Goal: Task Accomplishment & Management: Complete application form

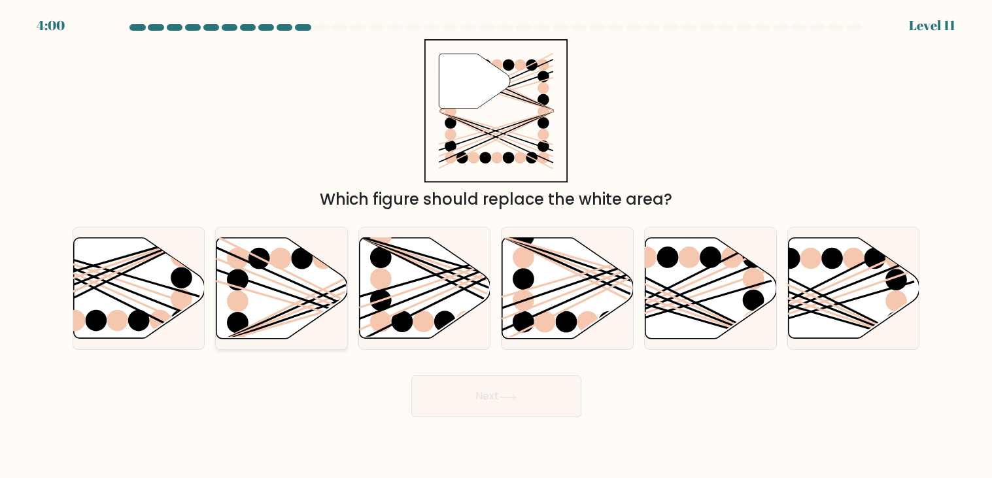
click at [260, 289] on icon at bounding box center [281, 288] width 131 height 101
click at [496, 246] on input "b." at bounding box center [496, 242] width 1 height 7
radio input "true"
click at [479, 405] on button "Next" at bounding box center [496, 396] width 170 height 42
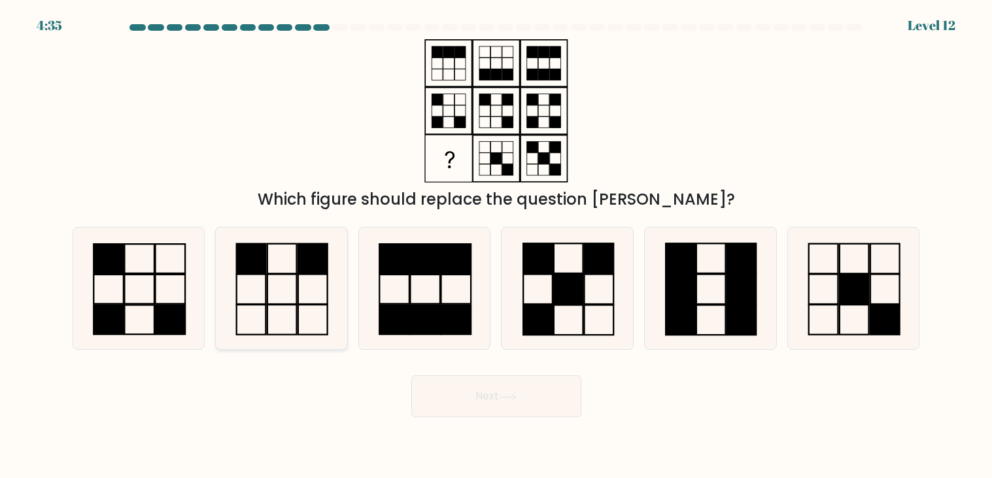
click at [222, 270] on icon at bounding box center [281, 289] width 122 height 122
click at [496, 246] on input "b." at bounding box center [496, 242] width 1 height 7
radio input "true"
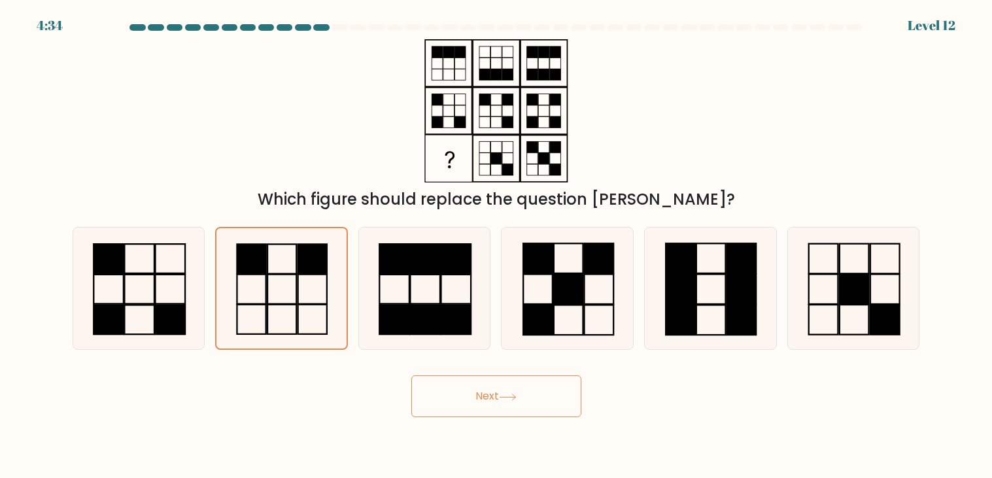
click at [471, 413] on button "Next" at bounding box center [496, 396] width 170 height 42
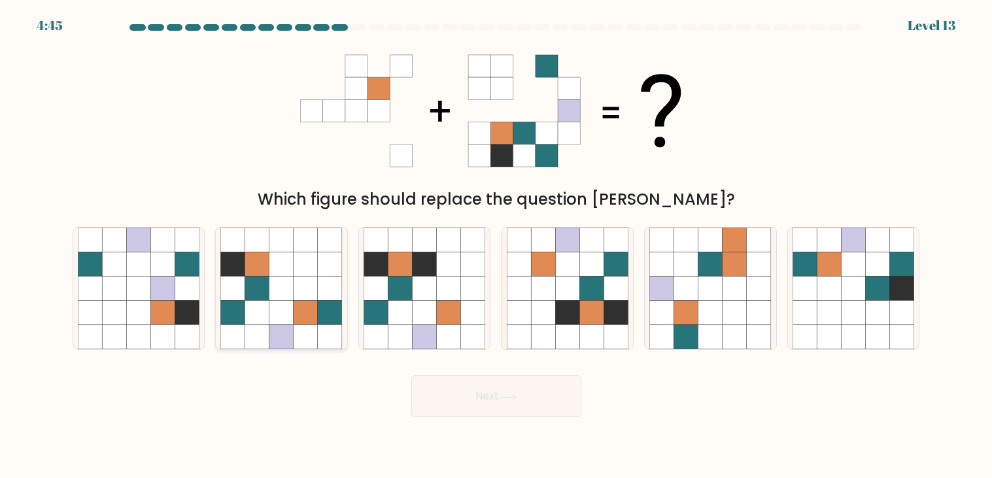
click at [309, 320] on icon at bounding box center [306, 313] width 24 height 24
click at [496, 246] on input "b." at bounding box center [496, 242] width 1 height 7
radio input "true"
click at [449, 401] on button "Next" at bounding box center [496, 396] width 170 height 42
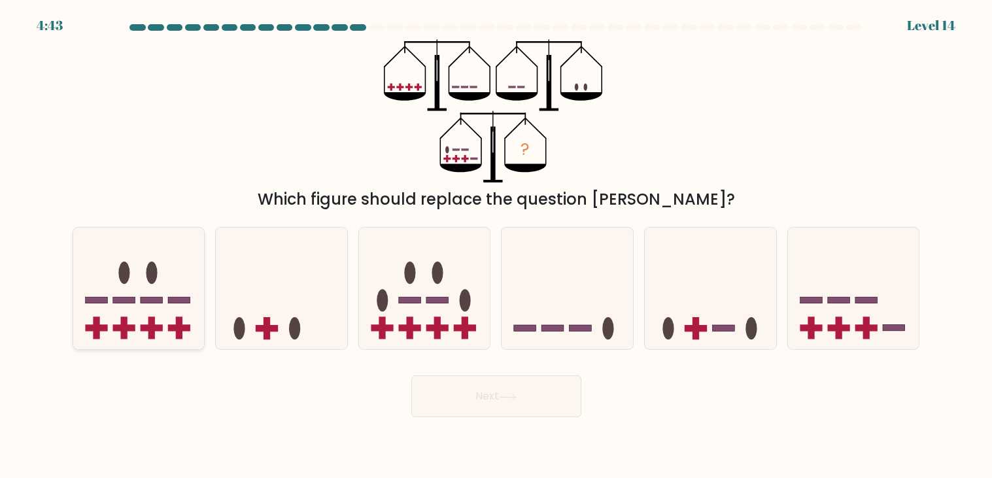
click at [83, 299] on icon at bounding box center [138, 288] width 131 height 109
click at [496, 246] on input "a." at bounding box center [496, 242] width 1 height 7
radio input "true"
click at [878, 329] on icon at bounding box center [853, 288] width 131 height 109
click at [497, 246] on input "f." at bounding box center [496, 242] width 1 height 7
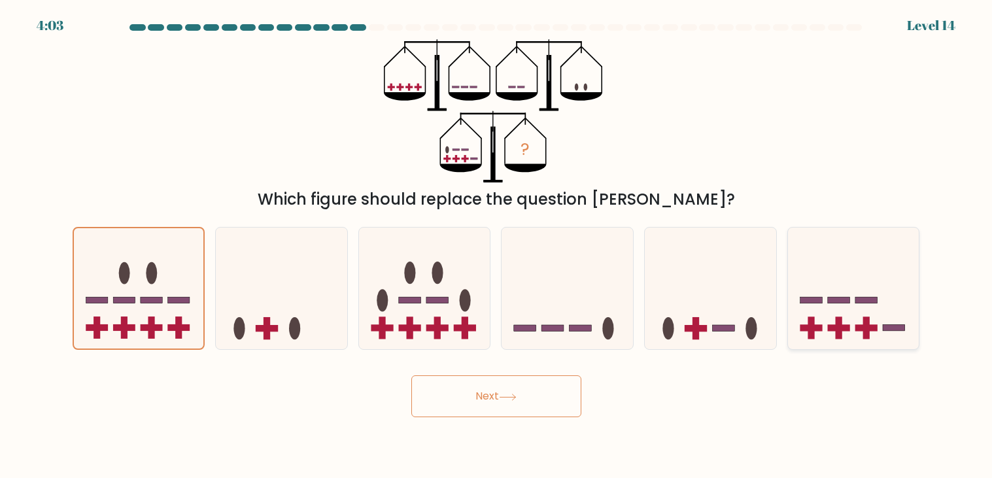
radio input "true"
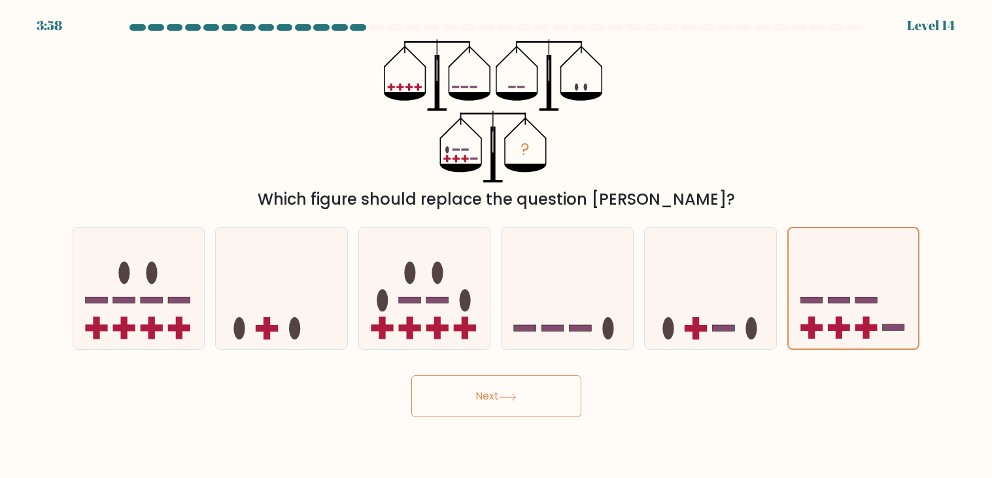
click at [546, 385] on button "Next" at bounding box center [496, 396] width 170 height 42
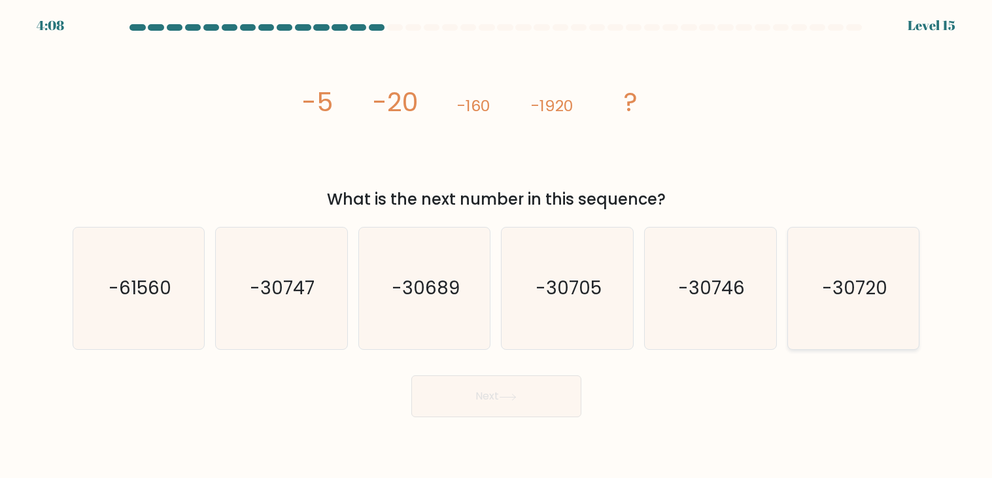
click at [912, 322] on icon "-30720" at bounding box center [854, 289] width 122 height 122
click at [497, 246] on input "f. -30720" at bounding box center [496, 242] width 1 height 7
radio input "true"
click at [562, 393] on button "Next" at bounding box center [496, 396] width 170 height 42
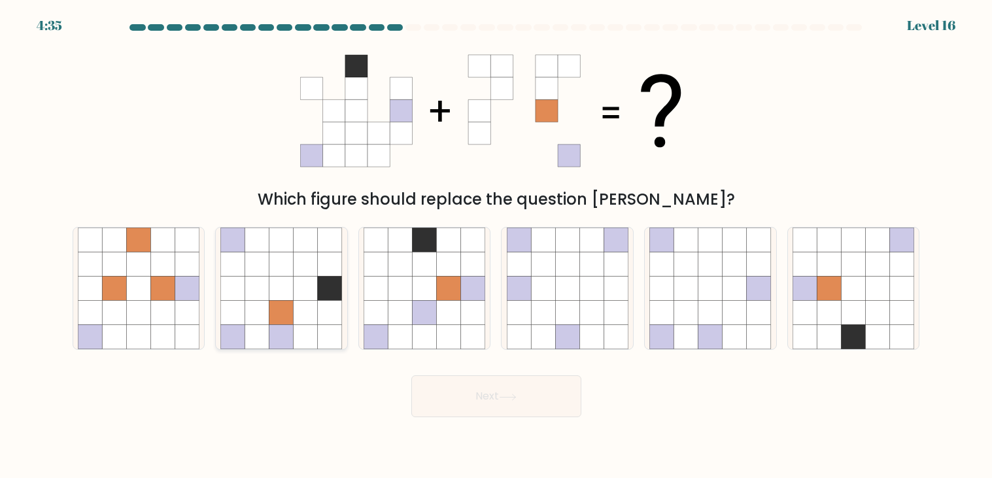
click at [296, 329] on icon at bounding box center [306, 337] width 24 height 24
click at [496, 246] on input "b." at bounding box center [496, 242] width 1 height 7
radio input "true"
click at [453, 396] on button "Next" at bounding box center [496, 396] width 170 height 42
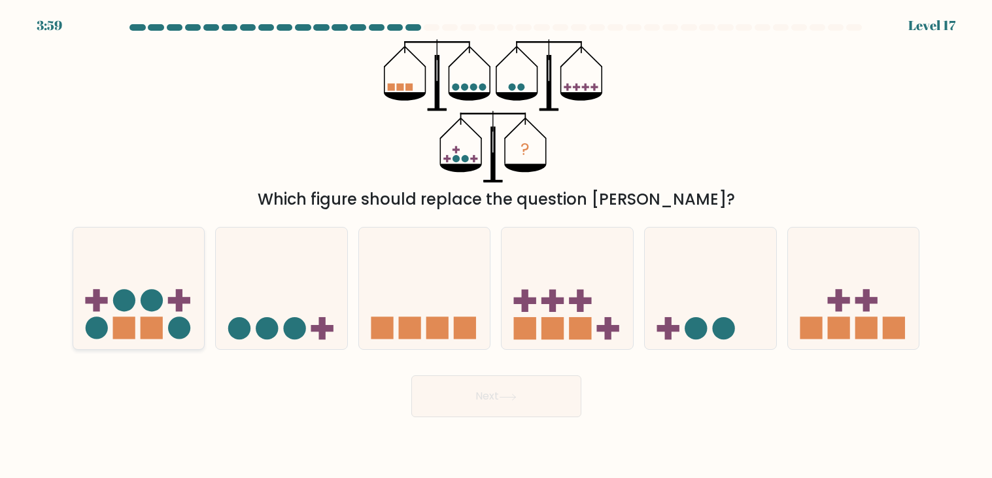
click at [119, 333] on rect at bounding box center [123, 328] width 22 height 22
click at [496, 246] on input "a." at bounding box center [496, 242] width 1 height 7
radio input "true"
click at [262, 339] on icon at bounding box center [281, 288] width 131 height 109
click at [496, 246] on input "b." at bounding box center [496, 242] width 1 height 7
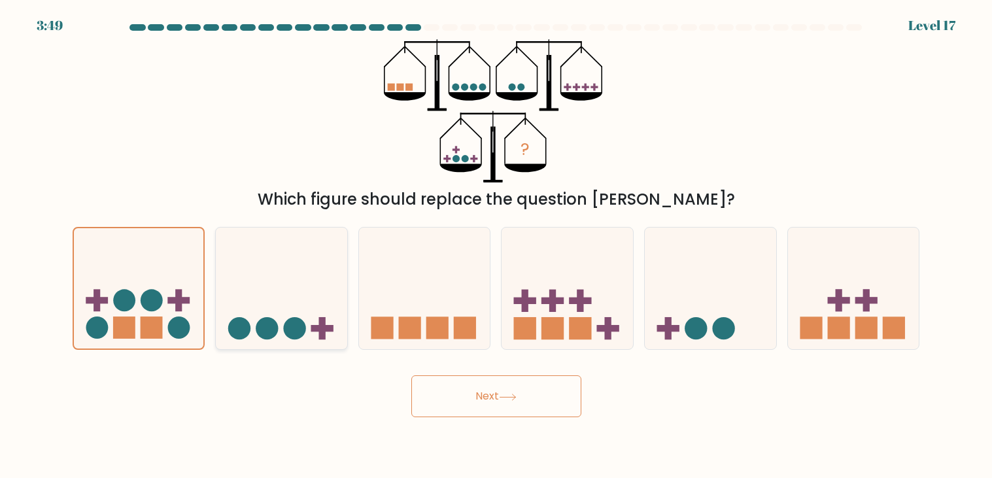
radio input "true"
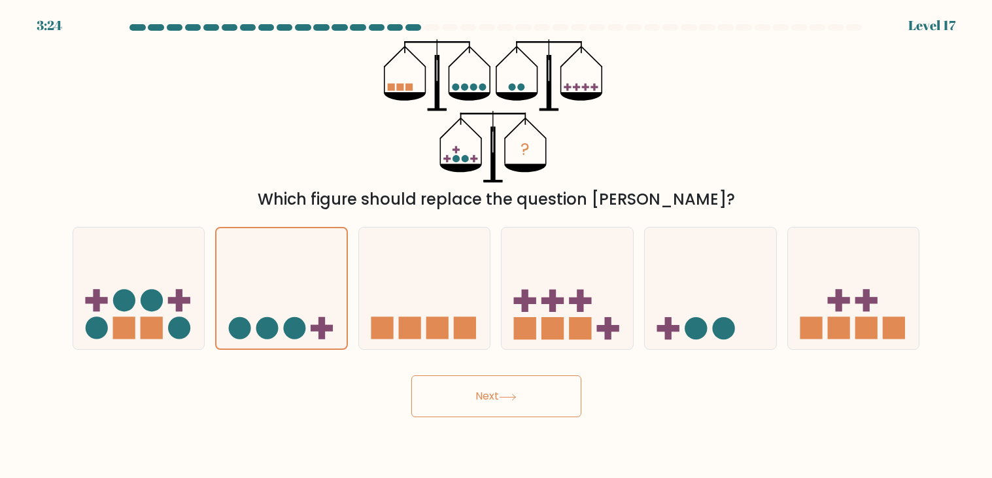
click at [479, 397] on button "Next" at bounding box center [496, 396] width 170 height 42
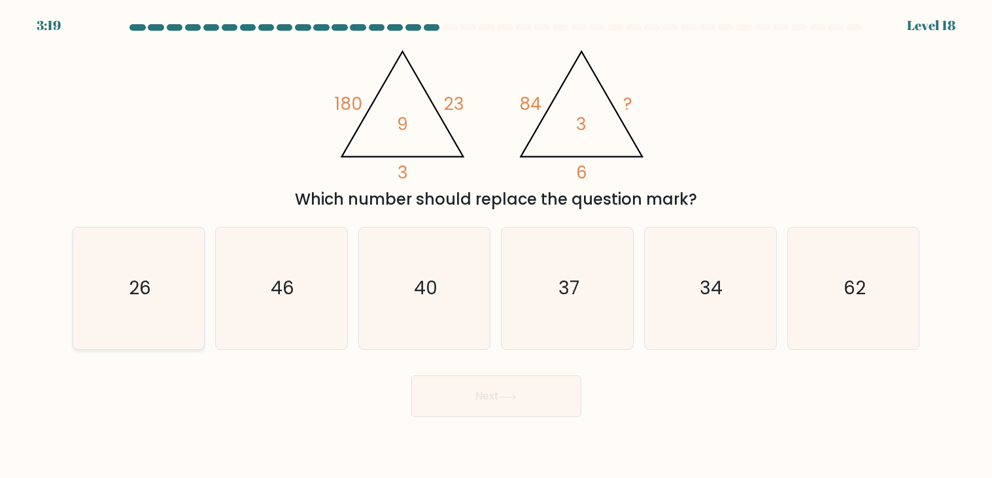
click at [82, 264] on icon "26" at bounding box center [139, 289] width 122 height 122
click at [496, 246] on input "a. 26" at bounding box center [496, 242] width 1 height 7
radio input "true"
click at [500, 401] on button "Next" at bounding box center [496, 396] width 170 height 42
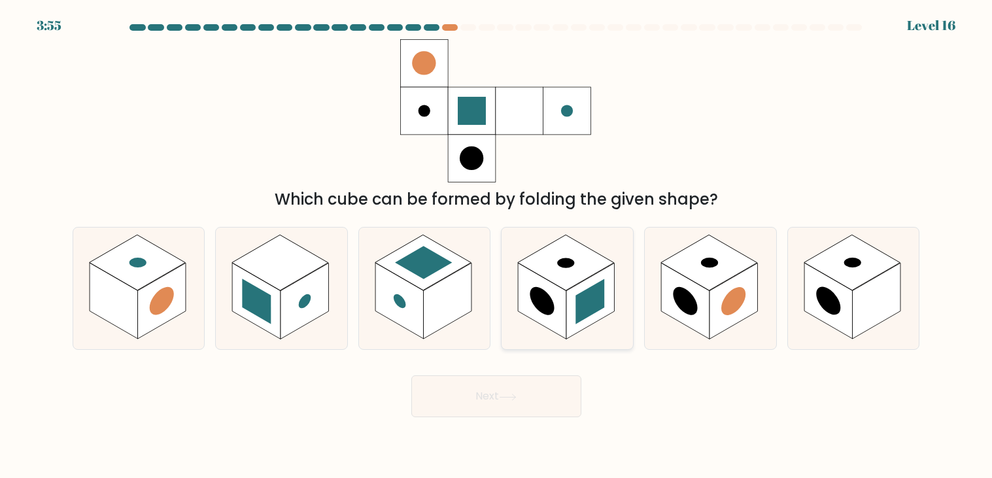
click at [553, 301] on rect at bounding box center [543, 301] width 48 height 76
click at [497, 246] on input "d." at bounding box center [496, 242] width 1 height 7
radio input "true"
click at [500, 394] on button "Next" at bounding box center [496, 396] width 170 height 42
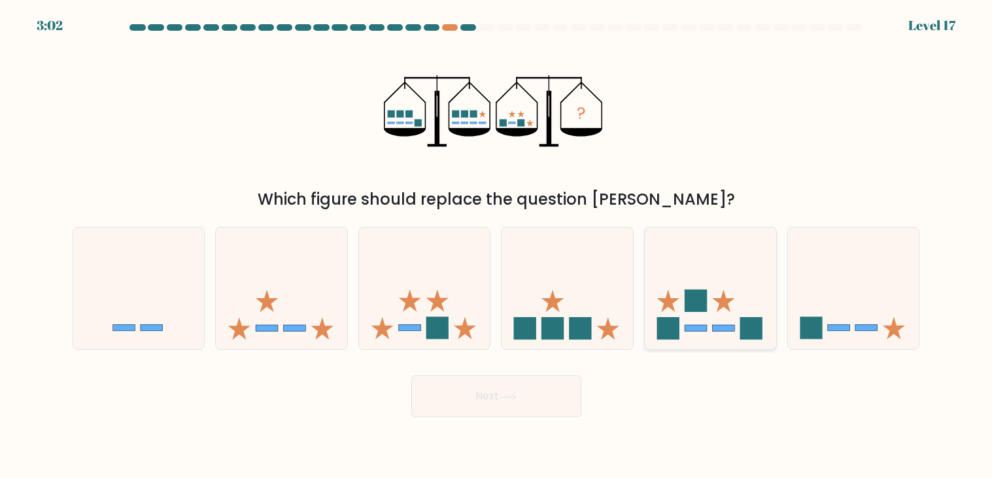
click at [668, 261] on icon at bounding box center [710, 288] width 131 height 109
click at [497, 246] on input "e." at bounding box center [496, 242] width 1 height 7
radio input "true"
click at [338, 274] on icon at bounding box center [281, 288] width 131 height 109
click at [496, 246] on input "b." at bounding box center [496, 242] width 1 height 7
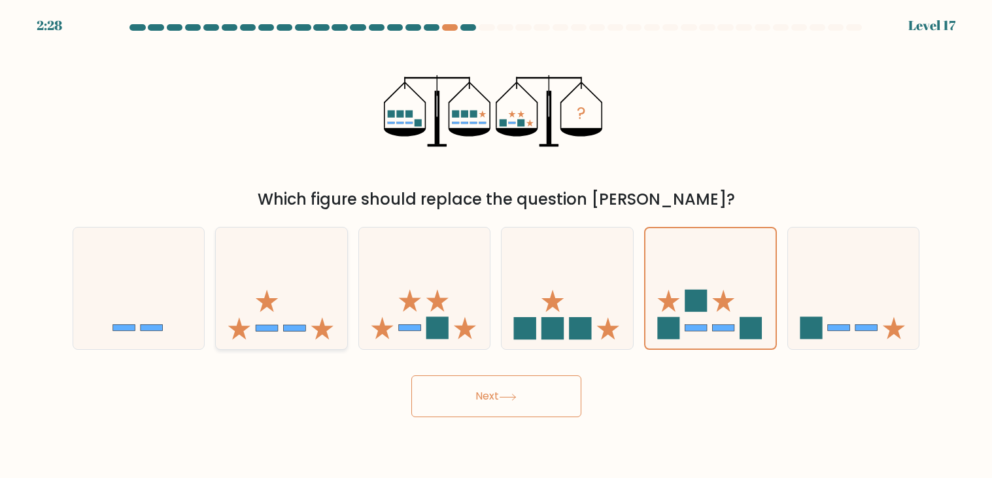
radio input "true"
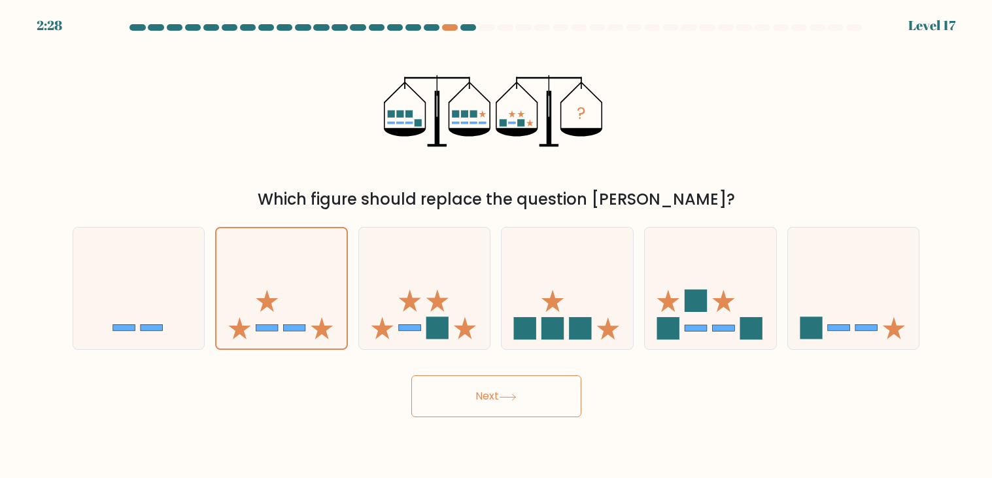
click at [442, 380] on button "Next" at bounding box center [496, 396] width 170 height 42
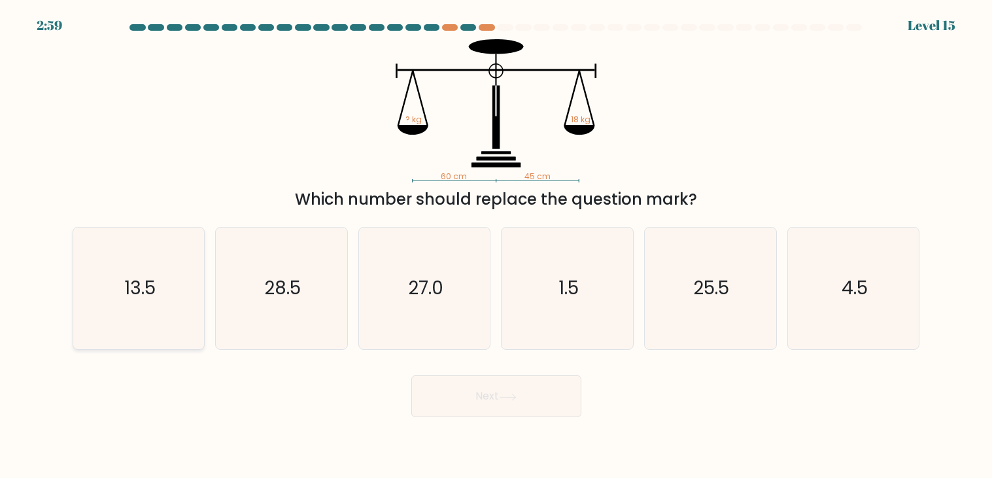
click at [129, 302] on icon "13.5" at bounding box center [139, 289] width 122 height 122
click at [496, 246] on input "a. 13.5" at bounding box center [496, 242] width 1 height 7
radio input "true"
click at [479, 397] on button "Next" at bounding box center [496, 396] width 170 height 42
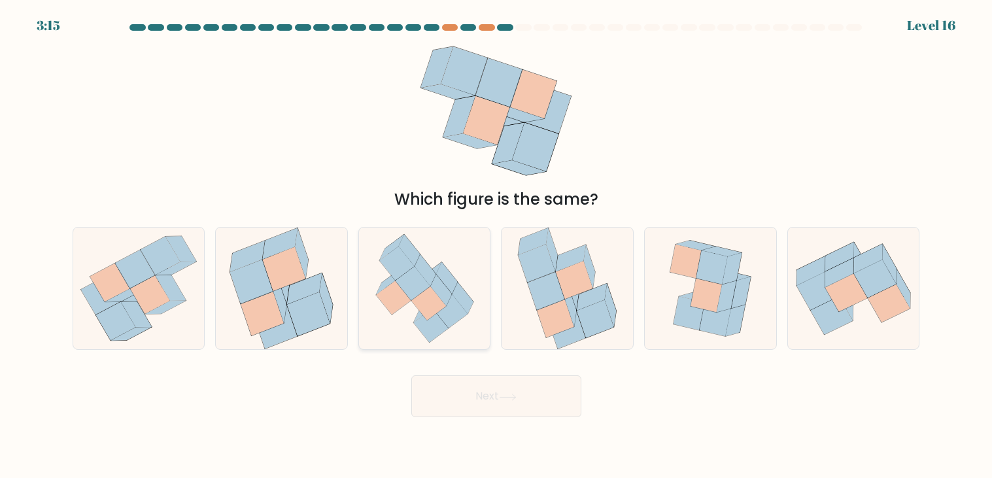
click at [398, 339] on icon at bounding box center [425, 289] width 118 height 122
click at [496, 246] on input "c." at bounding box center [496, 242] width 1 height 7
radio input "true"
click at [466, 396] on button "Next" at bounding box center [496, 396] width 170 height 42
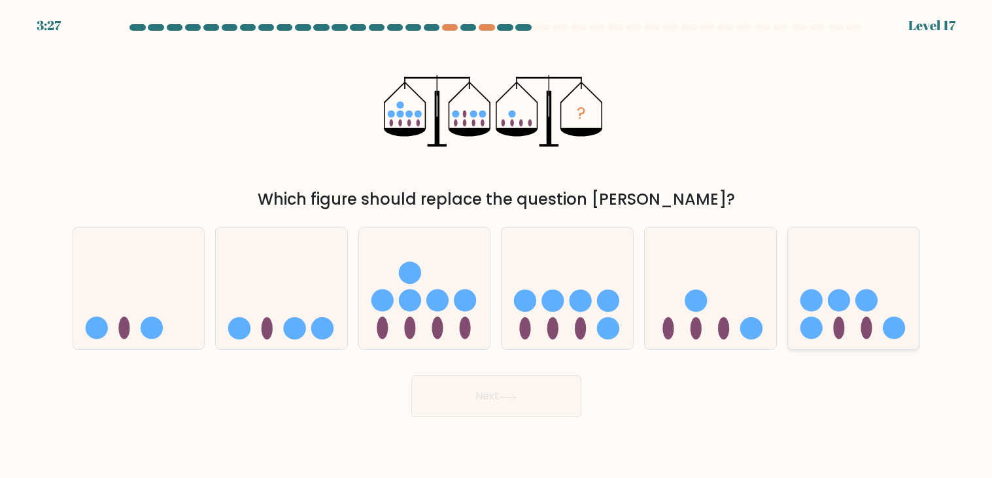
click at [874, 317] on icon at bounding box center [853, 288] width 131 height 109
click at [497, 246] on input "f." at bounding box center [496, 242] width 1 height 7
radio input "true"
click at [534, 396] on button "Next" at bounding box center [496, 396] width 170 height 42
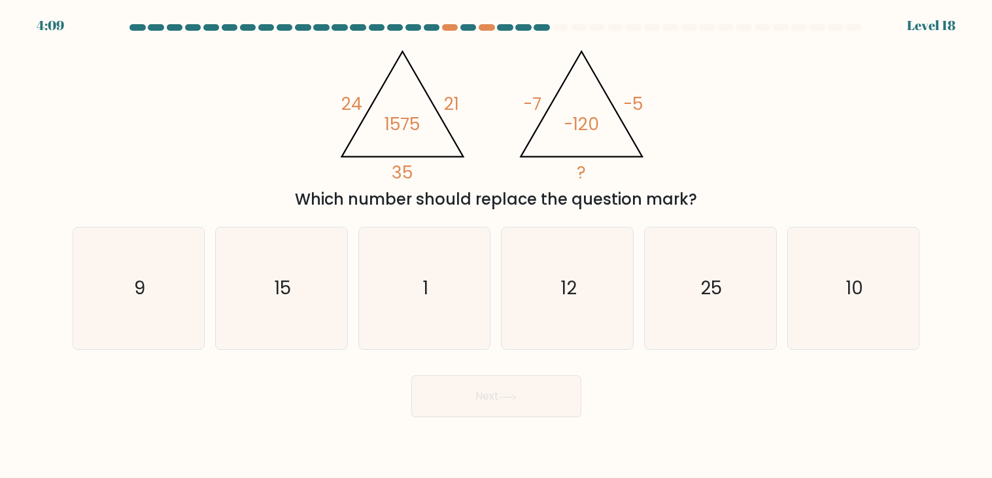
click at [534, 396] on button "Next" at bounding box center [496, 396] width 170 height 42
click at [763, 427] on body "4:07 Level 18" at bounding box center [496, 239] width 992 height 478
click at [815, 312] on icon "10" at bounding box center [854, 289] width 122 height 122
click at [497, 246] on input "f. 10" at bounding box center [496, 242] width 1 height 7
radio input "true"
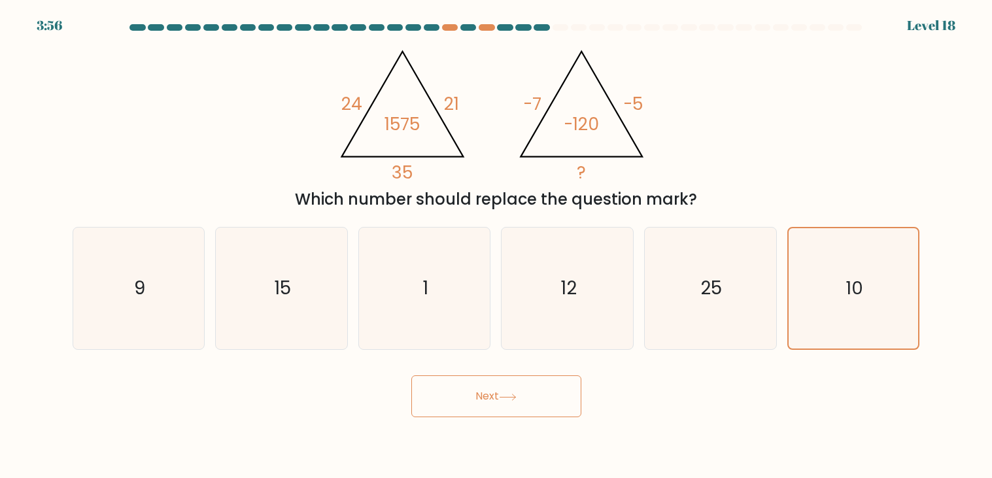
click at [517, 394] on icon at bounding box center [508, 397] width 18 height 7
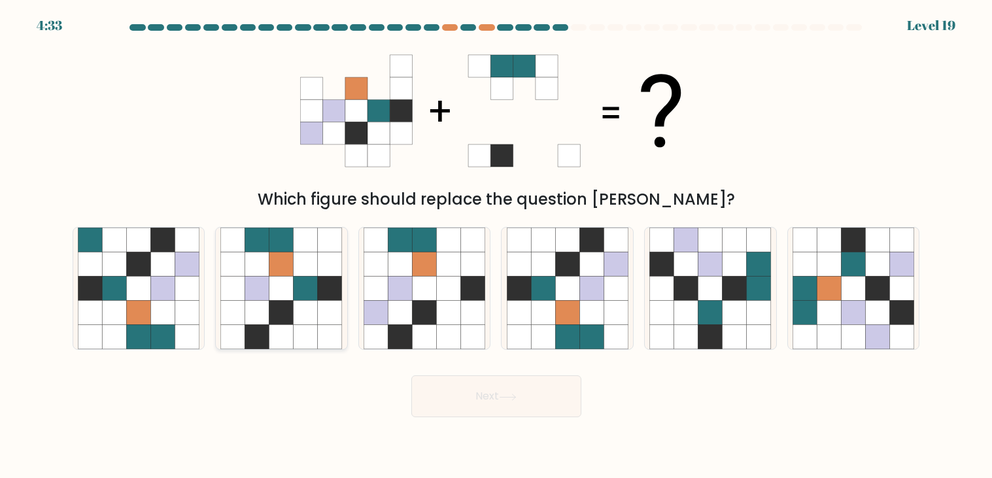
click at [280, 321] on icon at bounding box center [281, 313] width 24 height 24
click at [496, 246] on input "b." at bounding box center [496, 242] width 1 height 7
radio input "true"
click at [392, 315] on icon at bounding box center [400, 313] width 24 height 24
click at [496, 246] on input "c." at bounding box center [496, 242] width 1 height 7
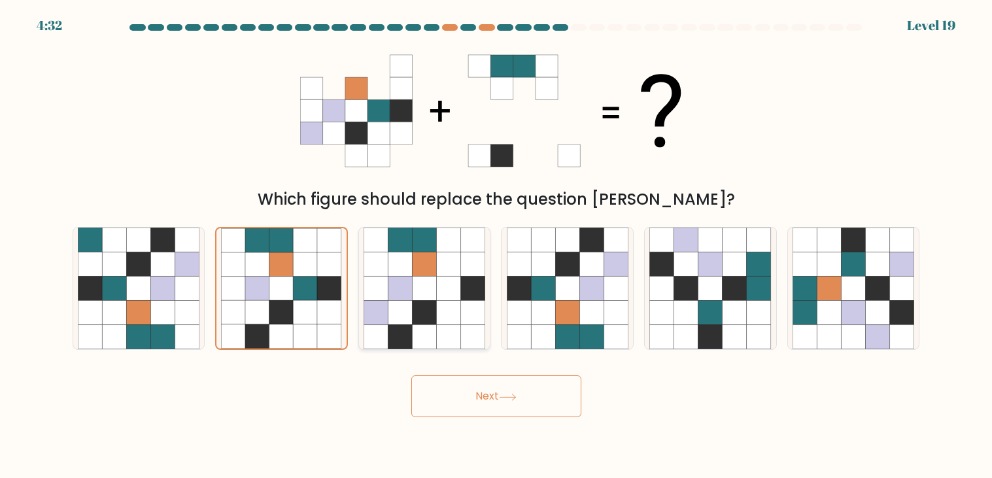
radio input "true"
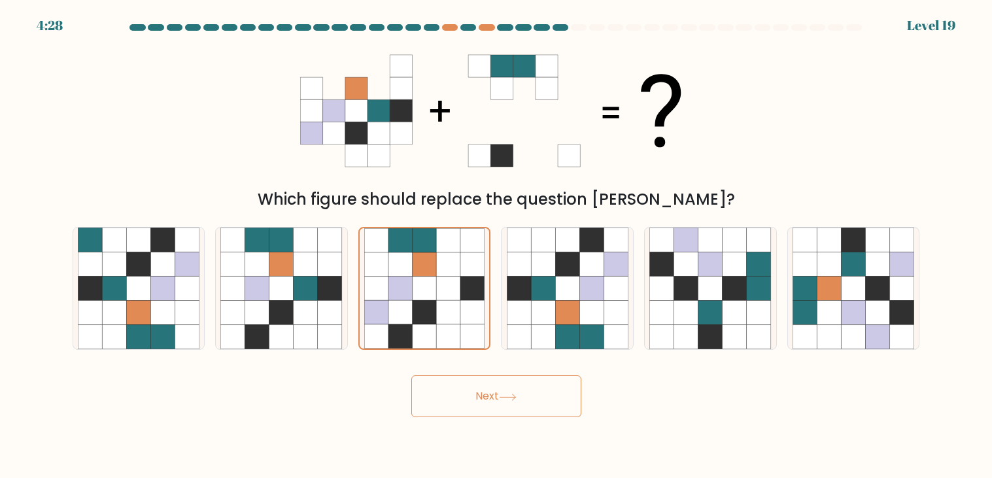
click at [440, 383] on button "Next" at bounding box center [496, 396] width 170 height 42
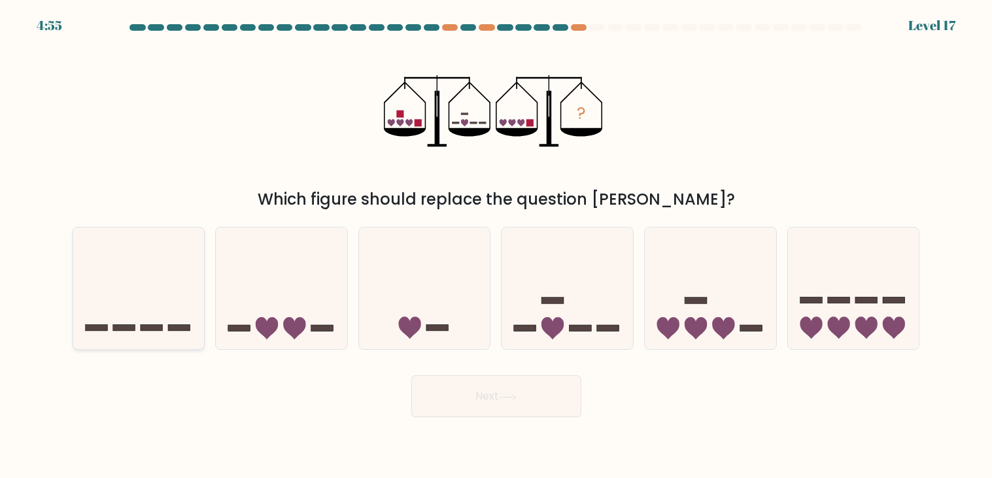
click at [151, 301] on icon at bounding box center [138, 288] width 131 height 109
click at [496, 246] on input "a." at bounding box center [496, 242] width 1 height 7
radio input "true"
click at [423, 388] on button "Next" at bounding box center [496, 396] width 170 height 42
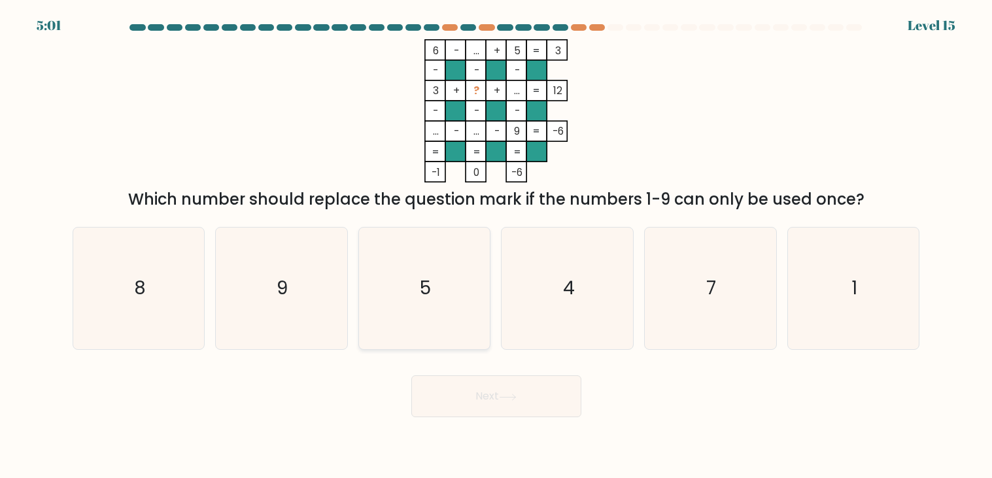
click at [462, 286] on icon "5" at bounding box center [425, 289] width 122 height 122
click at [496, 246] on input "c. 5" at bounding box center [496, 242] width 1 height 7
radio input "true"
click at [468, 414] on button "Next" at bounding box center [496, 396] width 170 height 42
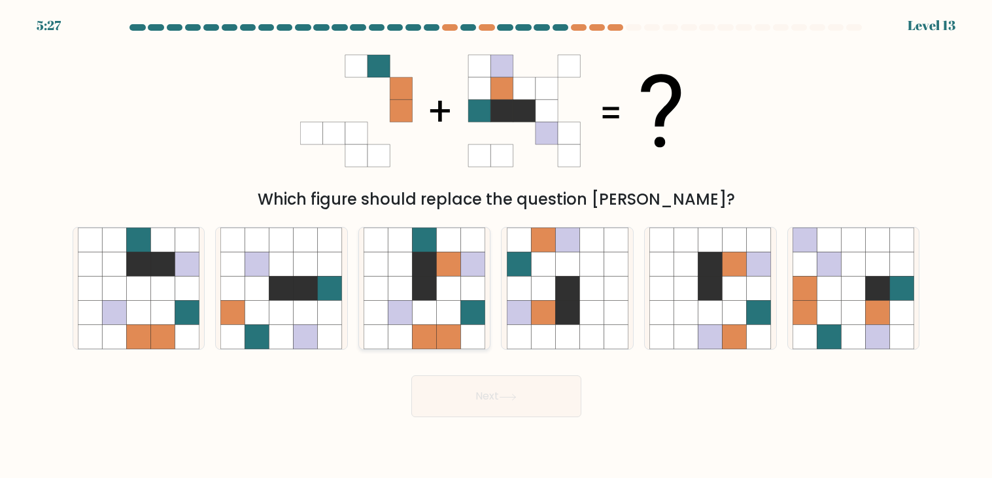
click at [473, 307] on icon at bounding box center [473, 313] width 24 height 24
click at [496, 246] on input "c." at bounding box center [496, 242] width 1 height 7
radio input "true"
click at [473, 403] on button "Next" at bounding box center [496, 396] width 170 height 42
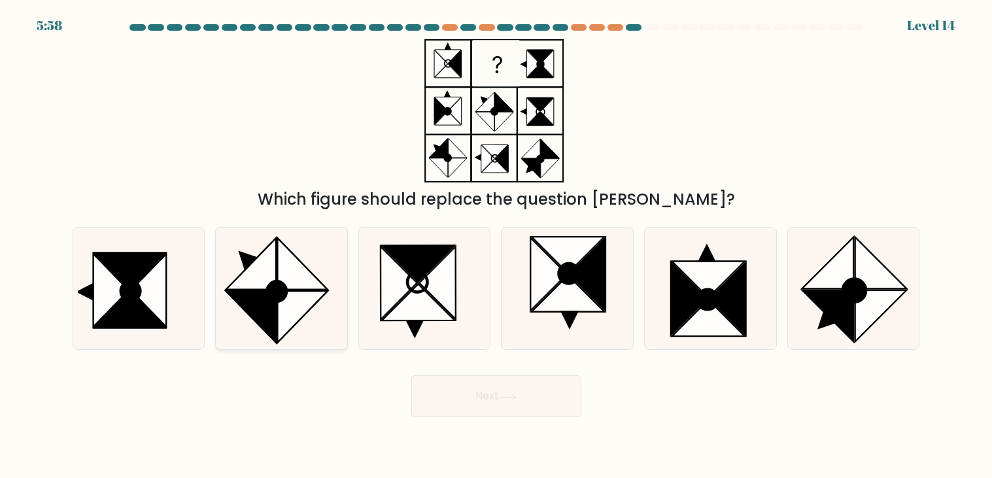
click at [328, 306] on icon at bounding box center [281, 289] width 122 height 122
click at [496, 246] on input "b." at bounding box center [496, 242] width 1 height 7
radio input "true"
click at [454, 398] on button "Next" at bounding box center [496, 396] width 170 height 42
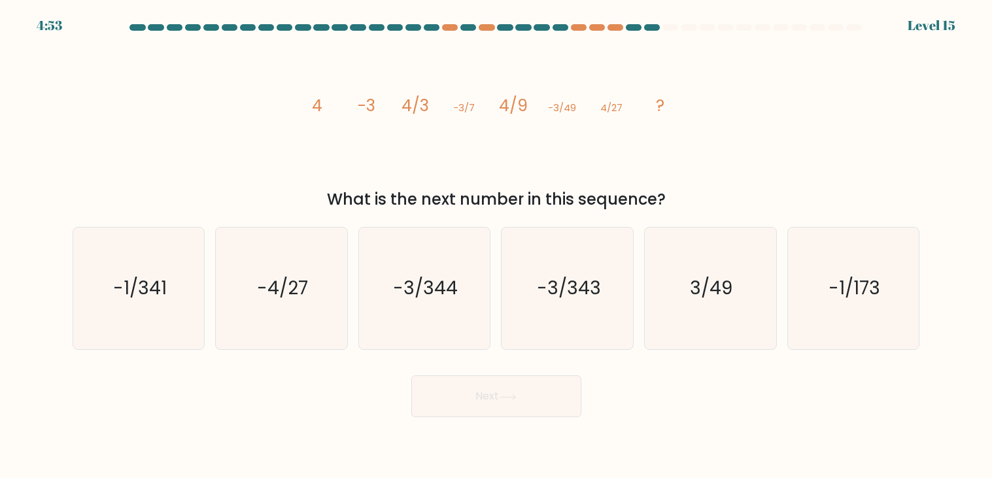
click at [560, 448] on body "4:53 Level 15" at bounding box center [496, 239] width 992 height 478
click at [486, 351] on form at bounding box center [496, 220] width 992 height 393
click at [486, 322] on div "-3/344" at bounding box center [424, 288] width 133 height 123
click at [496, 246] on input "c. -3/344" at bounding box center [496, 242] width 1 height 7
radio input "true"
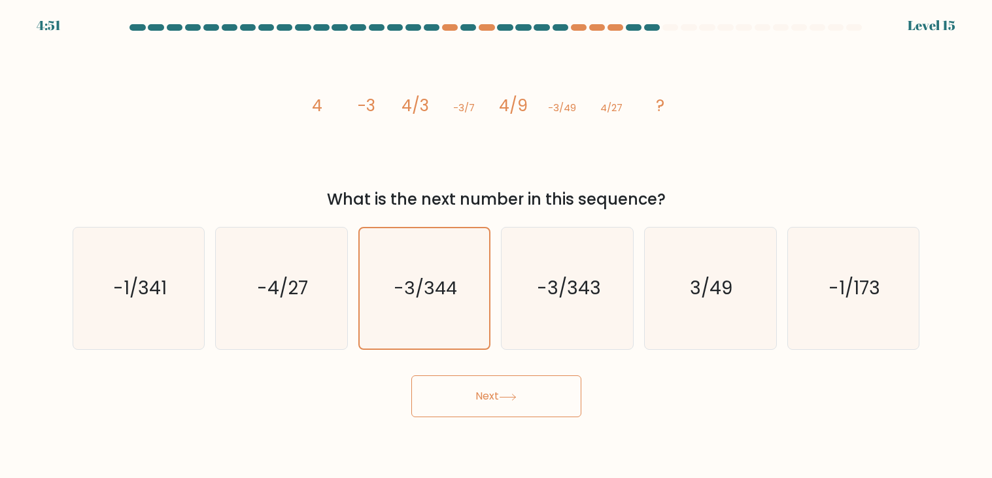
click at [542, 409] on button "Next" at bounding box center [496, 396] width 170 height 42
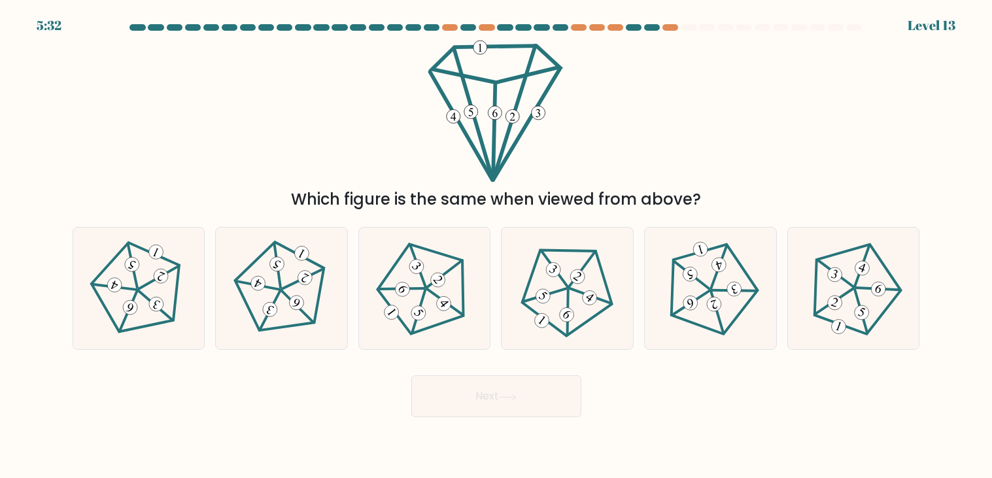
click at [526, 179] on icon at bounding box center [495, 110] width 143 height 143
click at [867, 260] on icon at bounding box center [853, 288] width 97 height 97
click at [497, 246] on input "f." at bounding box center [496, 242] width 1 height 7
radio input "true"
click at [154, 271] on icon at bounding box center [138, 288] width 97 height 97
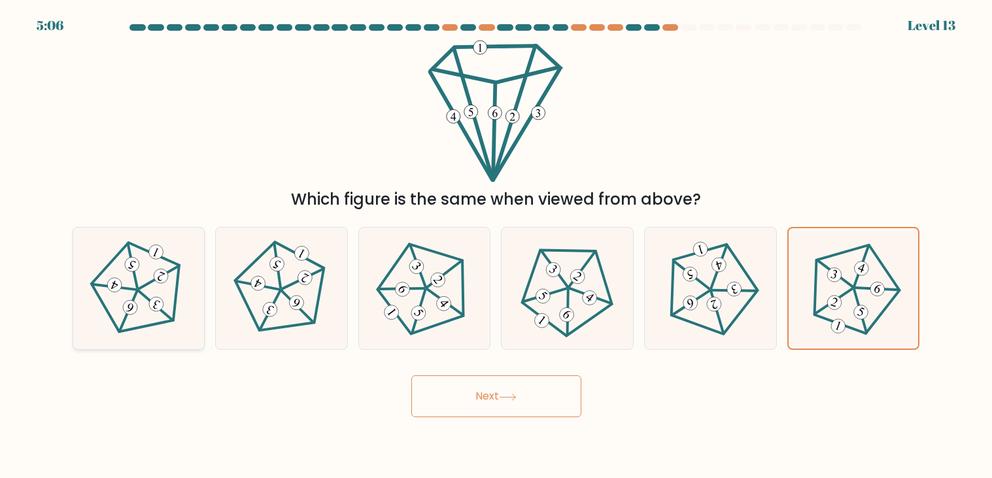
click at [496, 246] on input "a." at bounding box center [496, 242] width 1 height 7
radio input "true"
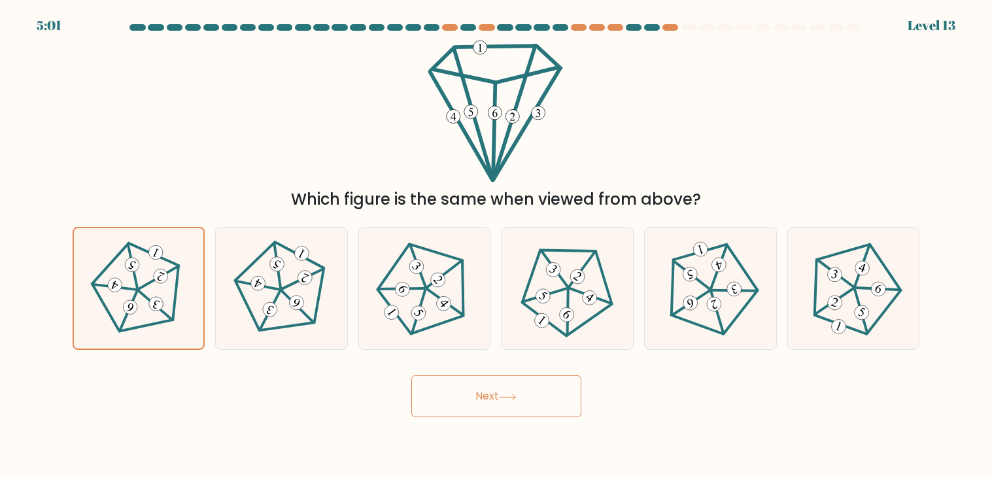
click at [430, 401] on button "Next" at bounding box center [496, 396] width 170 height 42
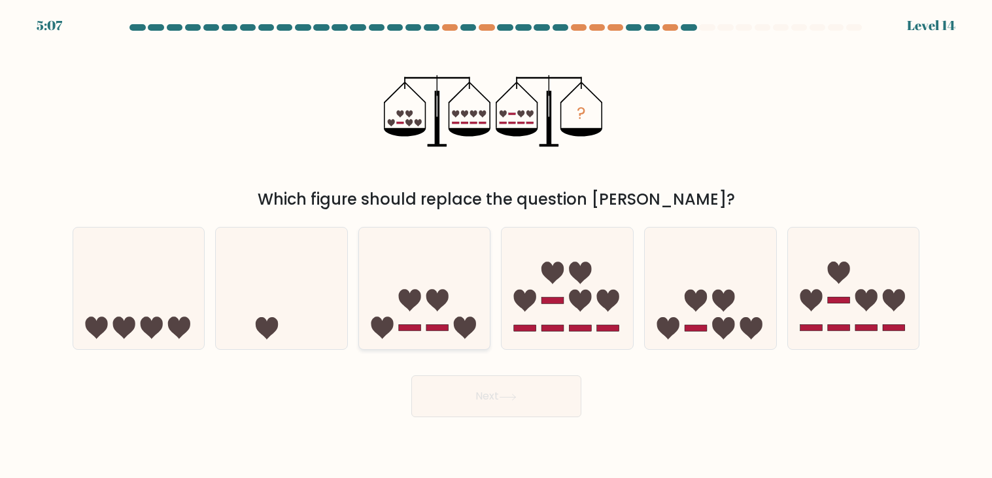
click at [402, 333] on icon at bounding box center [424, 288] width 131 height 109
click at [496, 246] on input "c." at bounding box center [496, 242] width 1 height 7
radio input "true"
click at [484, 385] on button "Next" at bounding box center [496, 396] width 170 height 42
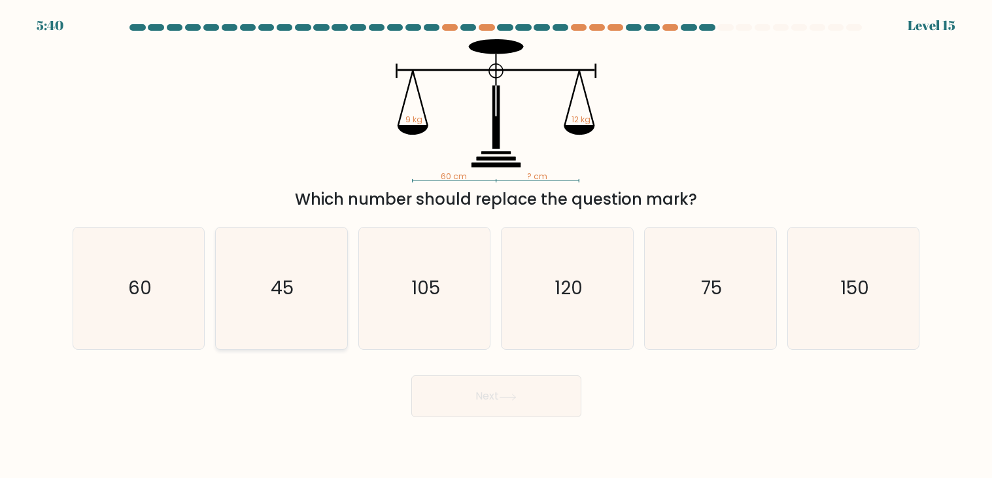
click at [275, 297] on text "45" at bounding box center [282, 289] width 23 height 26
click at [496, 246] on input "b. 45" at bounding box center [496, 242] width 1 height 7
radio input "true"
click at [503, 407] on button "Next" at bounding box center [496, 396] width 170 height 42
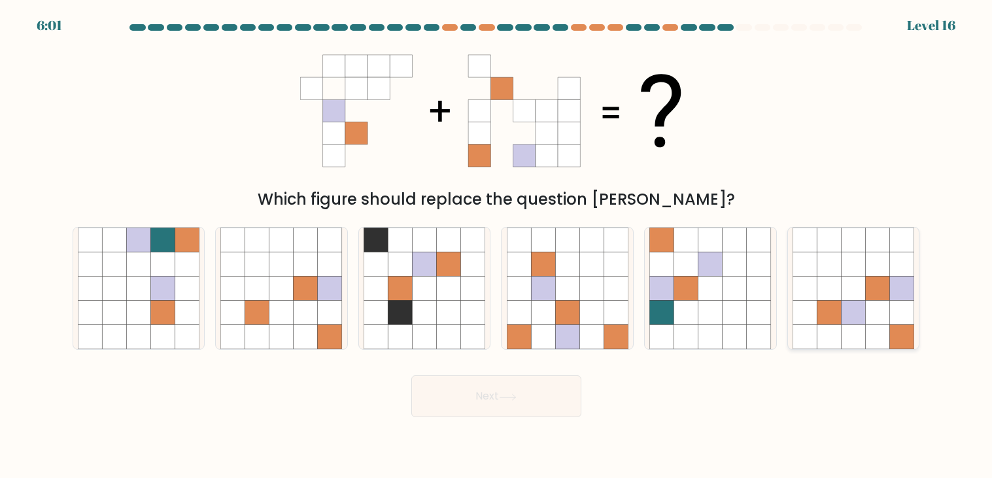
click at [842, 337] on icon at bounding box center [854, 337] width 24 height 24
click at [497, 246] on input "f." at bounding box center [496, 242] width 1 height 7
radio input "true"
click at [526, 407] on button "Next" at bounding box center [496, 396] width 170 height 42
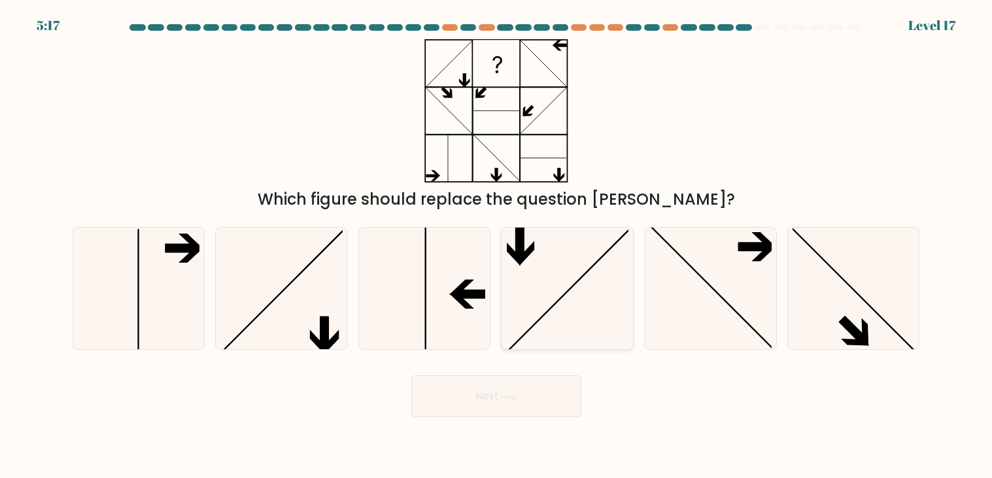
click at [541, 347] on icon at bounding box center [568, 289] width 122 height 122
click at [497, 246] on input "d." at bounding box center [496, 242] width 1 height 7
radio input "true"
click at [258, 326] on icon at bounding box center [281, 289] width 122 height 122
click at [496, 246] on input "b." at bounding box center [496, 242] width 1 height 7
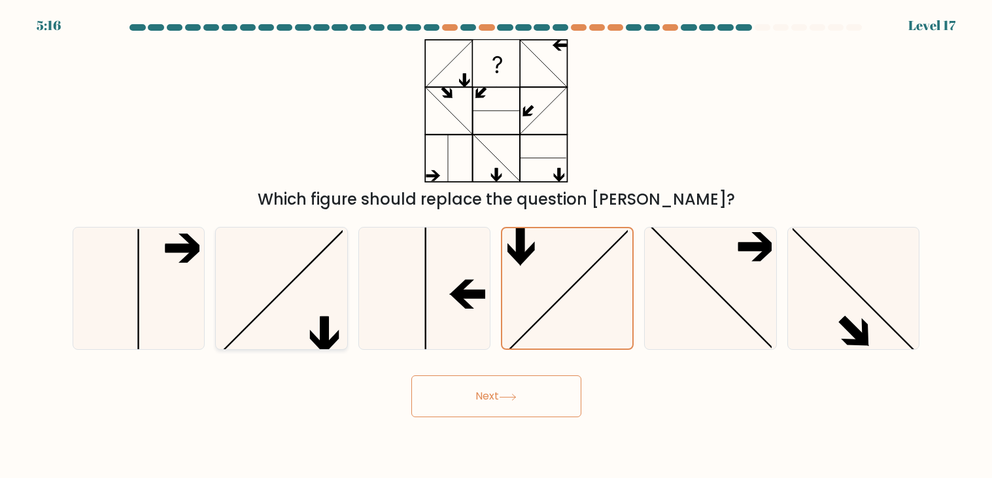
radio input "true"
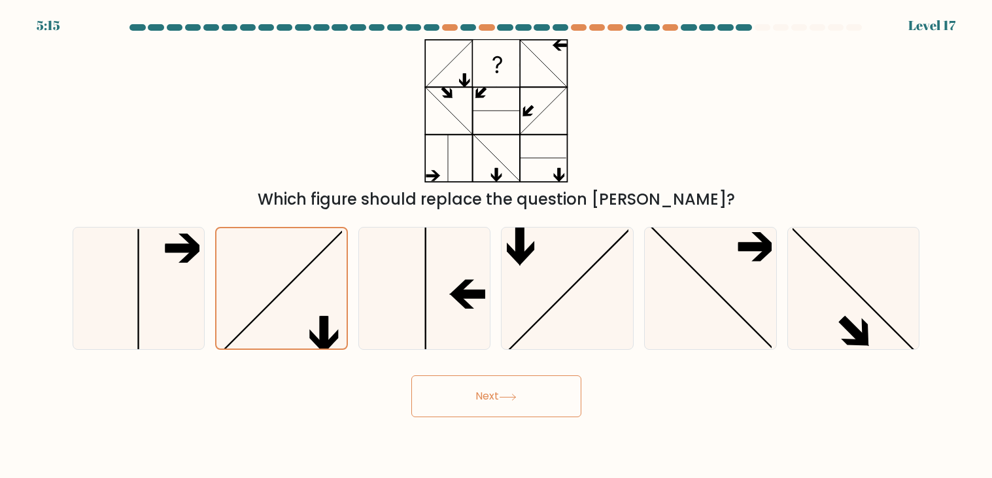
click at [446, 405] on button "Next" at bounding box center [496, 396] width 170 height 42
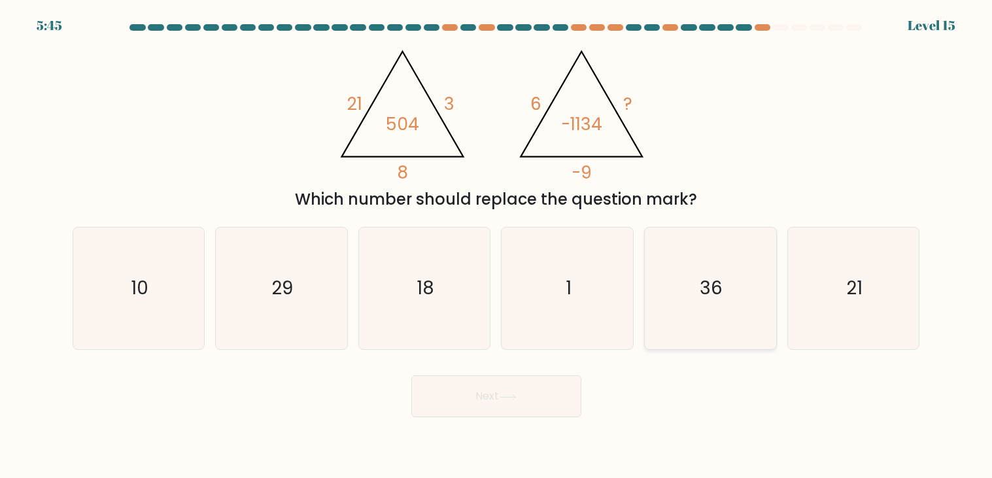
click at [725, 286] on icon "36" at bounding box center [710, 289] width 122 height 122
click at [497, 246] on input "e. 36" at bounding box center [496, 242] width 1 height 7
radio input "true"
click at [562, 392] on button "Next" at bounding box center [496, 396] width 170 height 42
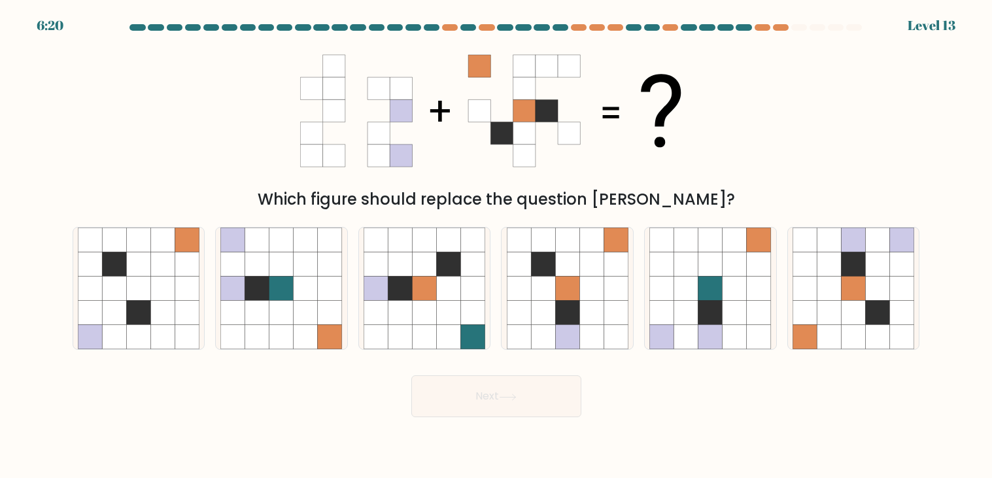
click at [528, 78] on icon at bounding box center [524, 88] width 22 height 22
click at [772, 307] on div at bounding box center [710, 288] width 133 height 123
click at [497, 246] on input "e." at bounding box center [496, 242] width 1 height 7
radio input "true"
click at [804, 311] on icon at bounding box center [805, 313] width 24 height 24
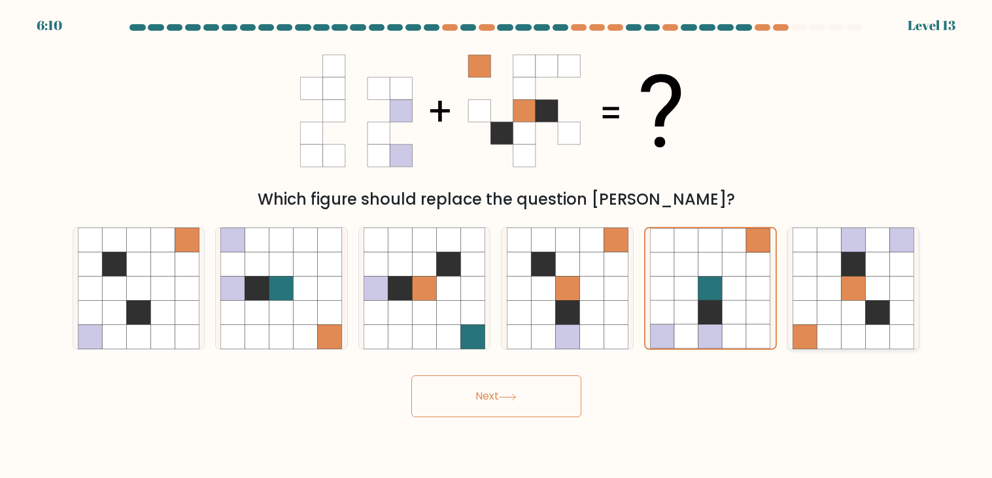
click at [497, 246] on input "f." at bounding box center [496, 242] width 1 height 7
radio input "true"
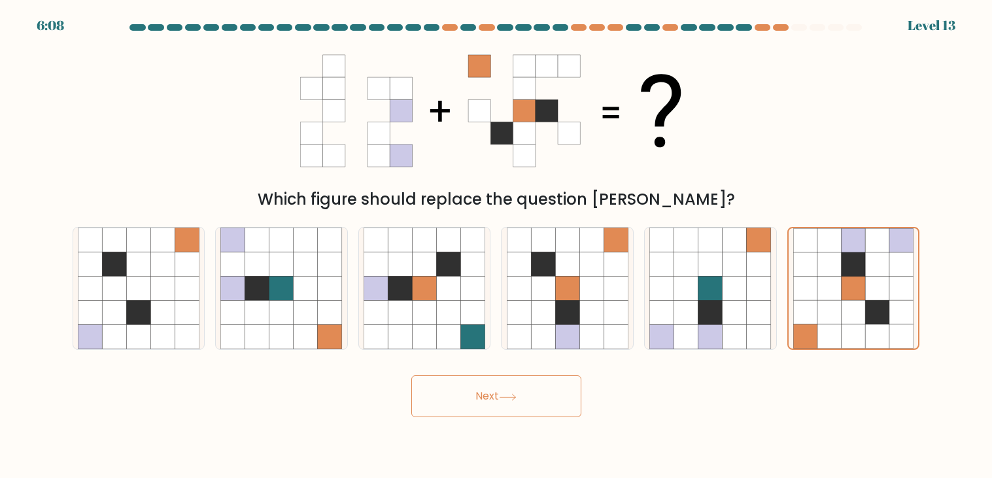
click at [540, 409] on button "Next" at bounding box center [496, 396] width 170 height 42
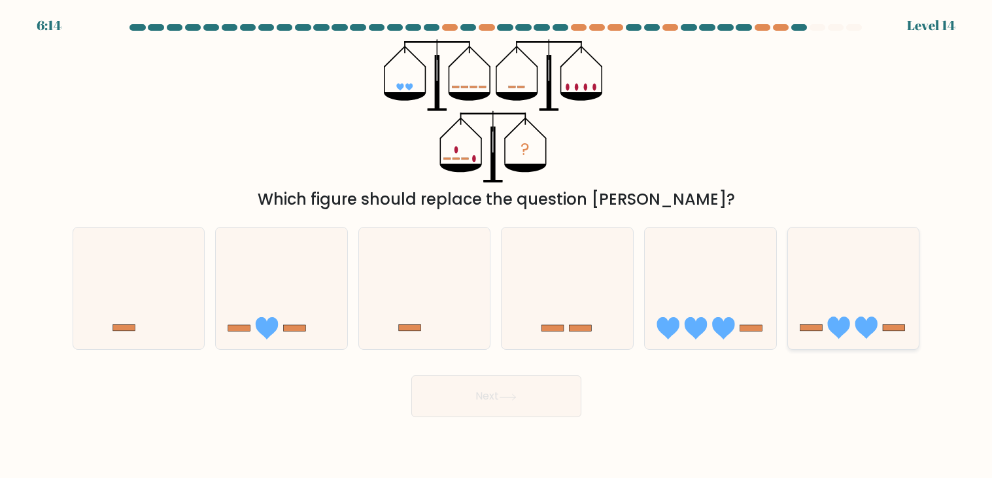
click at [854, 326] on icon at bounding box center [853, 288] width 131 height 109
click at [497, 246] on input "f." at bounding box center [496, 242] width 1 height 7
radio input "true"
click at [774, 324] on icon at bounding box center [710, 288] width 131 height 109
click at [497, 246] on input "e." at bounding box center [496, 242] width 1 height 7
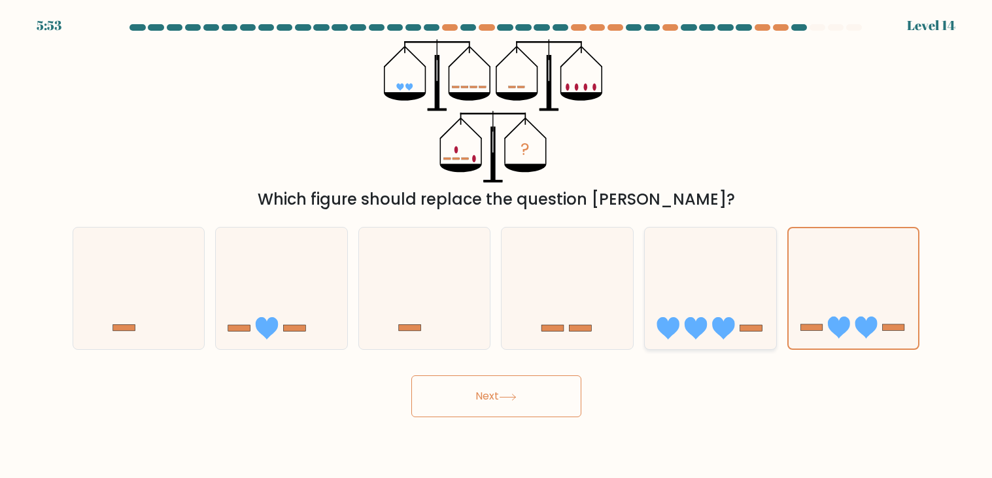
radio input "true"
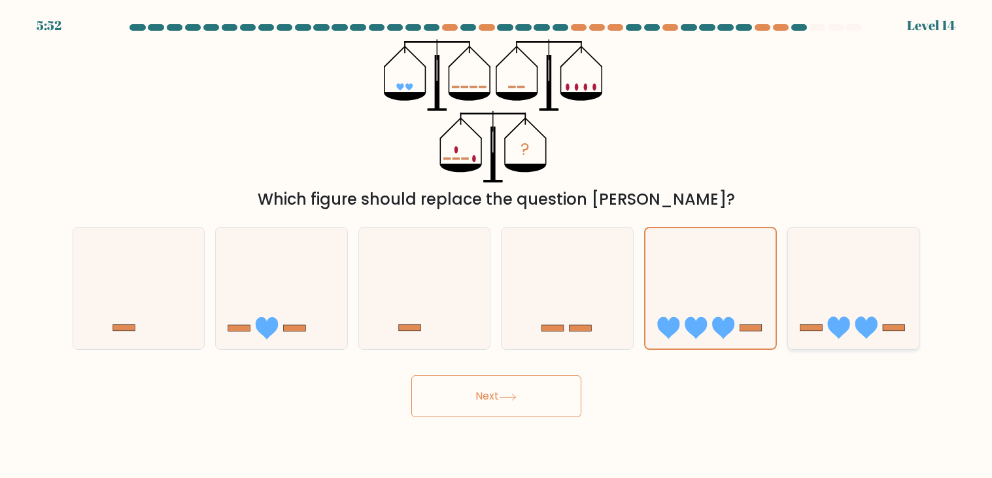
click at [821, 332] on icon at bounding box center [853, 288] width 131 height 109
click at [497, 246] on input "f." at bounding box center [496, 242] width 1 height 7
radio input "true"
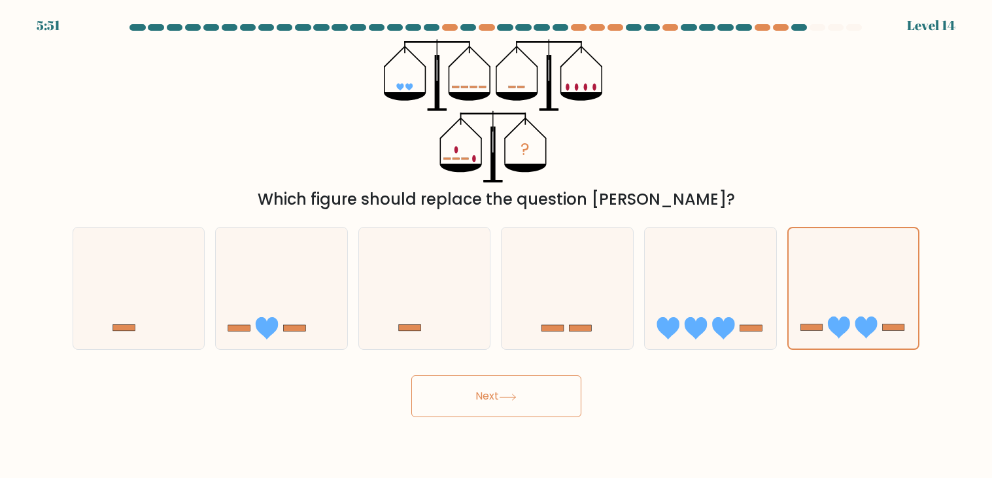
click at [515, 389] on button "Next" at bounding box center [496, 396] width 170 height 42
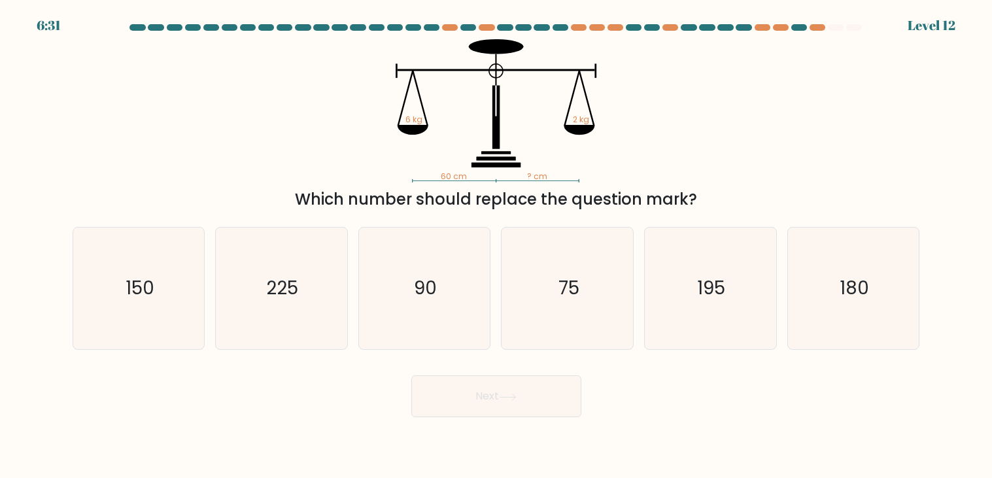
click at [524, 118] on icon "60 cm ? cm 6 kg 2 kg" at bounding box center [496, 110] width 392 height 143
click at [863, 279] on text "180" at bounding box center [854, 289] width 29 height 26
click at [497, 246] on input "f. 180" at bounding box center [496, 242] width 1 height 7
radio input "true"
click at [570, 400] on button "Next" at bounding box center [496, 396] width 170 height 42
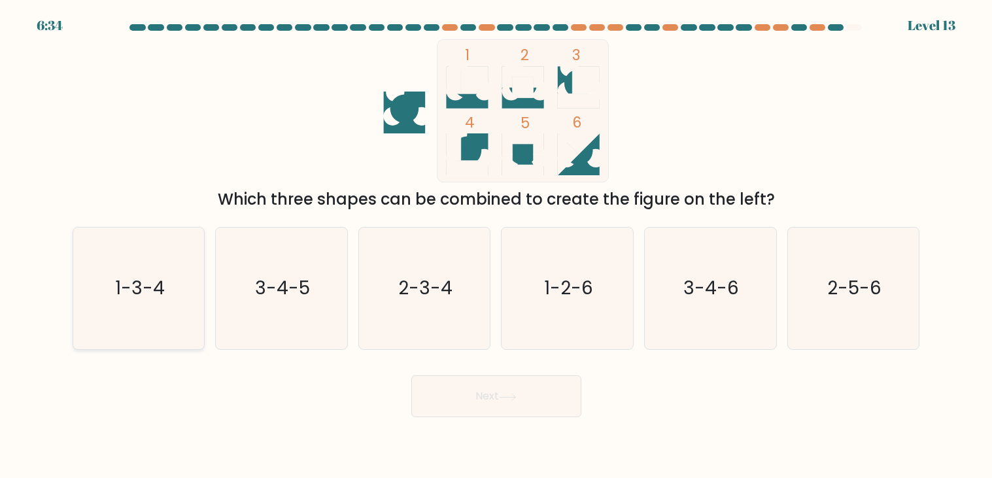
click at [96, 294] on icon "1-3-4" at bounding box center [139, 289] width 122 height 122
click at [496, 246] on input "a. 1-3-4" at bounding box center [496, 242] width 1 height 7
radio input "true"
click at [484, 403] on button "Next" at bounding box center [496, 396] width 170 height 42
